Goal: Task Accomplishment & Management: Manage account settings

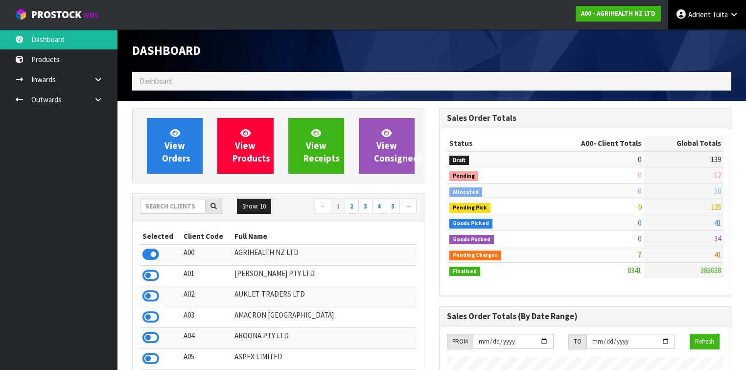
scroll to position [738, 307]
click at [706, 16] on span "Adrient" at bounding box center [699, 14] width 23 height 9
click at [724, 45] on link "Logout" at bounding box center [706, 38] width 77 height 13
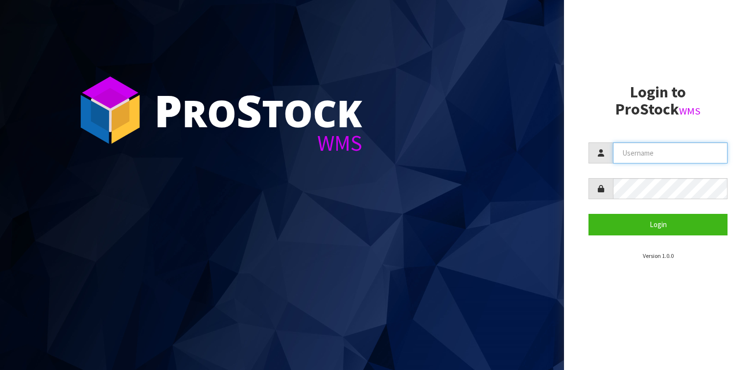
click at [679, 159] on input "text" at bounding box center [670, 152] width 115 height 21
type input "TARSHAE"
click at [588, 214] on button "Login" at bounding box center [657, 224] width 139 height 21
